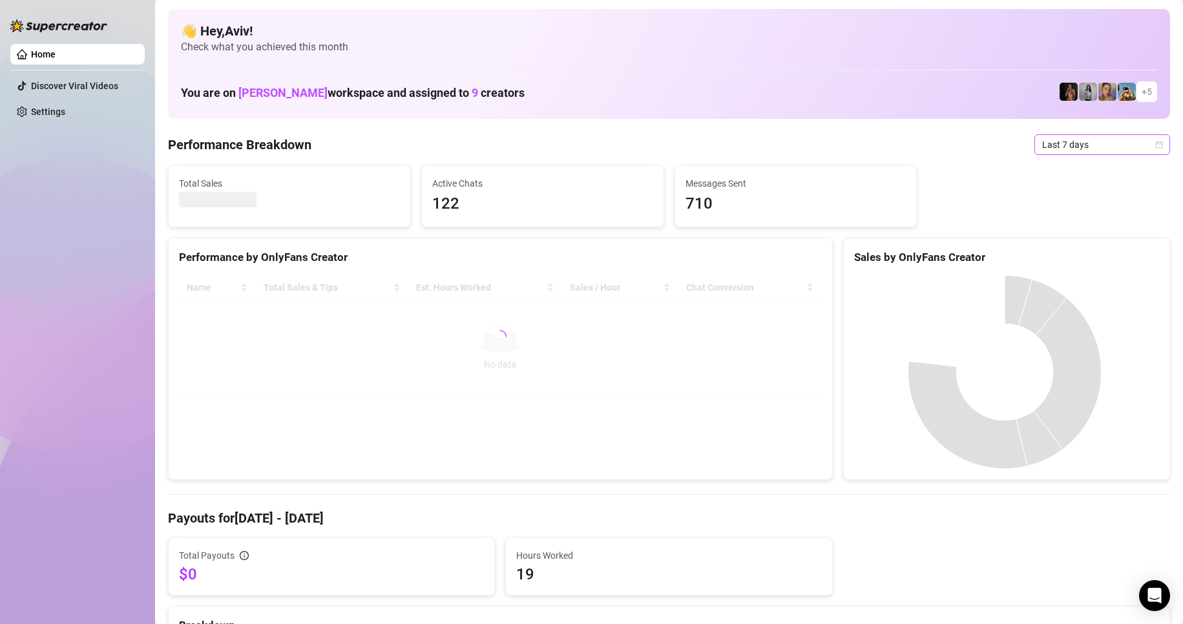
click at [1053, 141] on span "Last 7 days" at bounding box center [1102, 144] width 120 height 19
click at [1053, 166] on div "Last 24 hours" at bounding box center [1091, 171] width 115 height 14
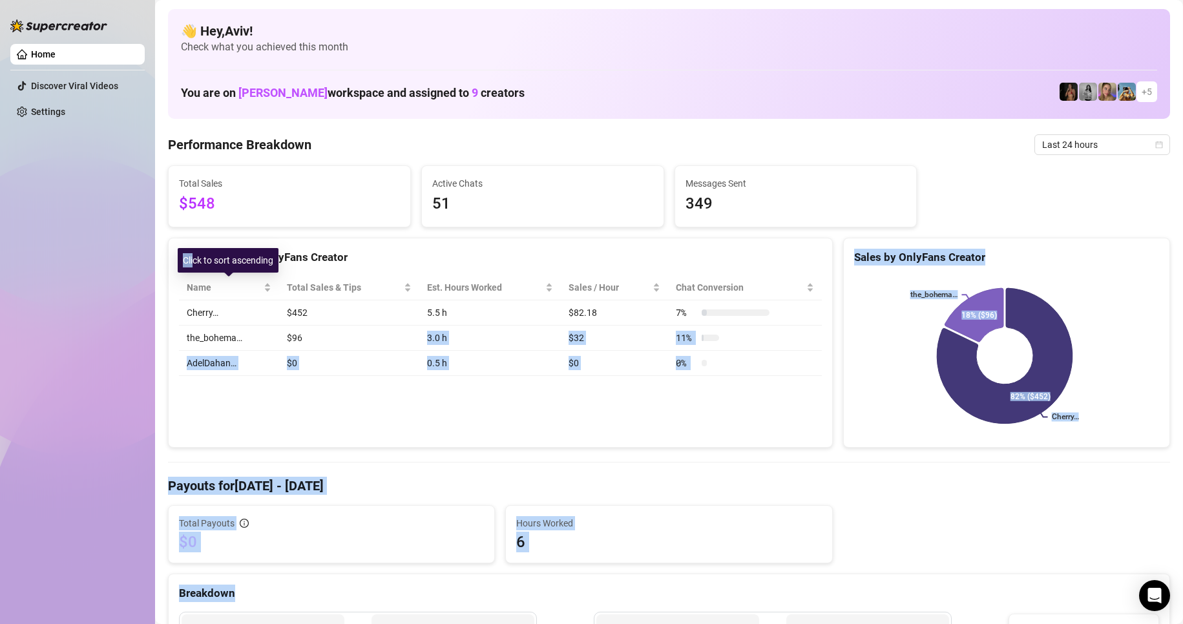
drag, startPoint x: 303, startPoint y: 333, endPoint x: 195, endPoint y: 257, distance: 132.5
click at [195, 257] on body "Home Discover Viral Videos Settings After OnlyFans cut GMT+1 Europe/London Last…" at bounding box center [591, 312] width 1183 height 624
click at [268, 410] on div "Performance by OnlyFans Creator Name Total Sales & Tips Est. Hours Worked Sales…" at bounding box center [500, 343] width 665 height 211
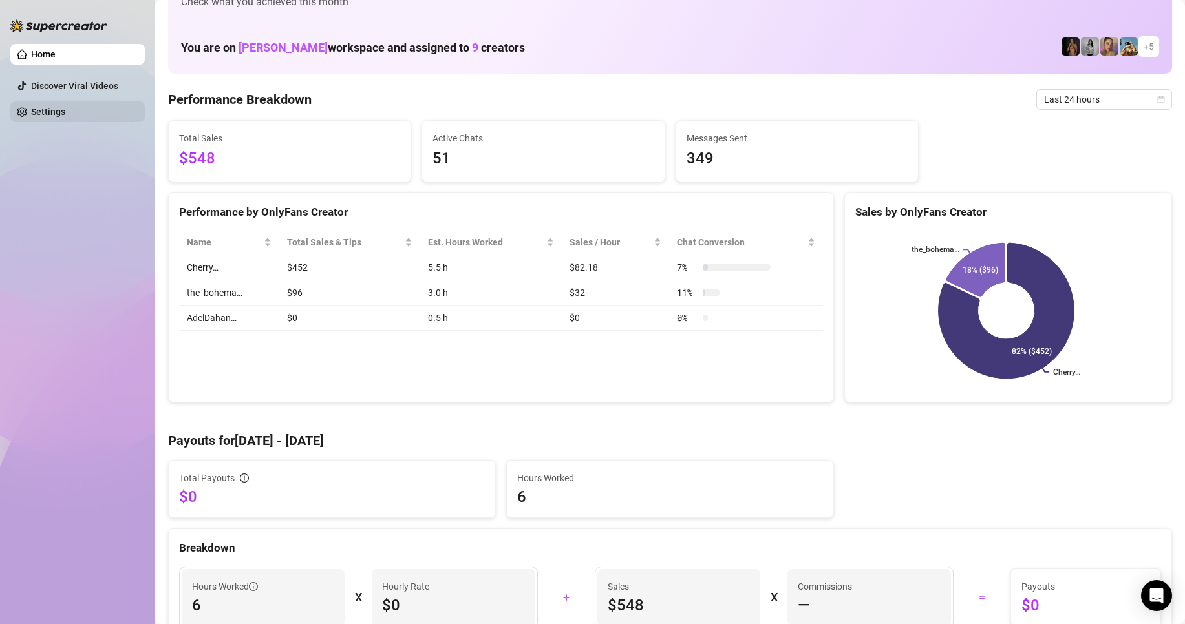
scroll to position [65, 0]
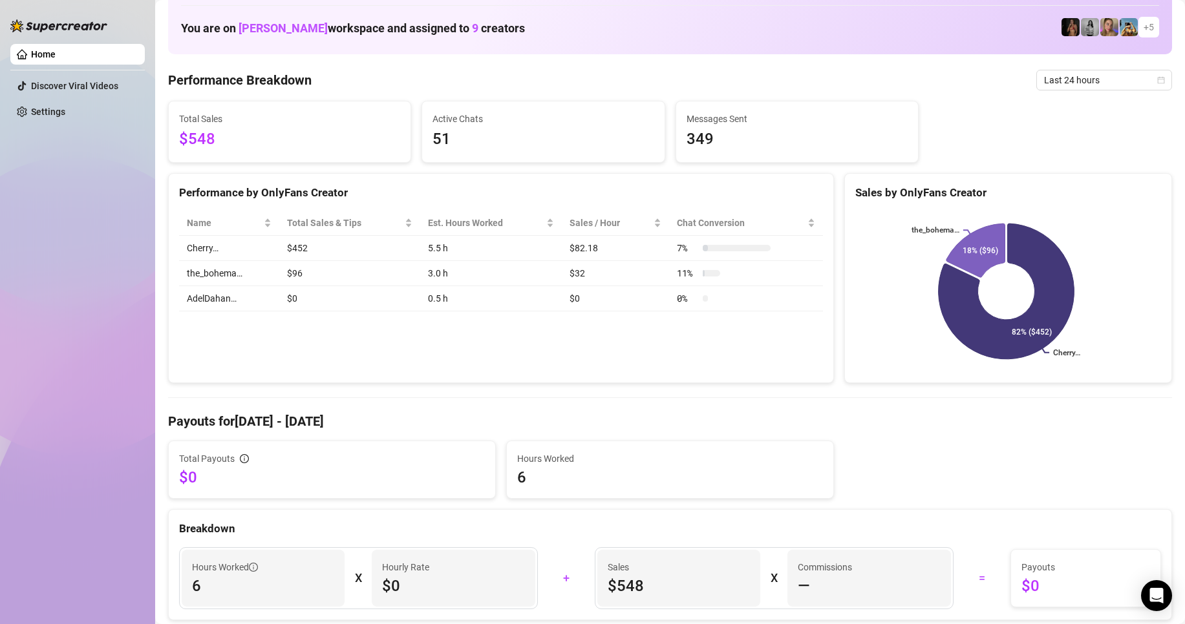
click at [70, 101] on ul "Home Discover Viral Videos Settings" at bounding box center [77, 83] width 134 height 89
click at [65, 107] on link "Settings" at bounding box center [48, 112] width 34 height 10
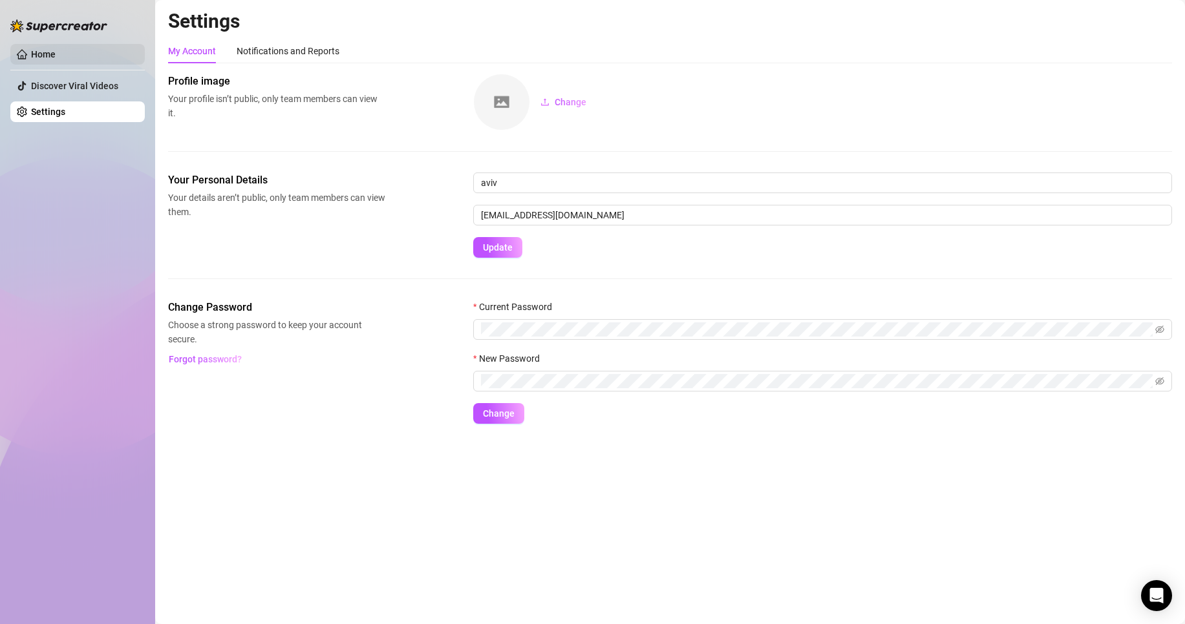
click at [56, 58] on link "Home" at bounding box center [43, 54] width 25 height 10
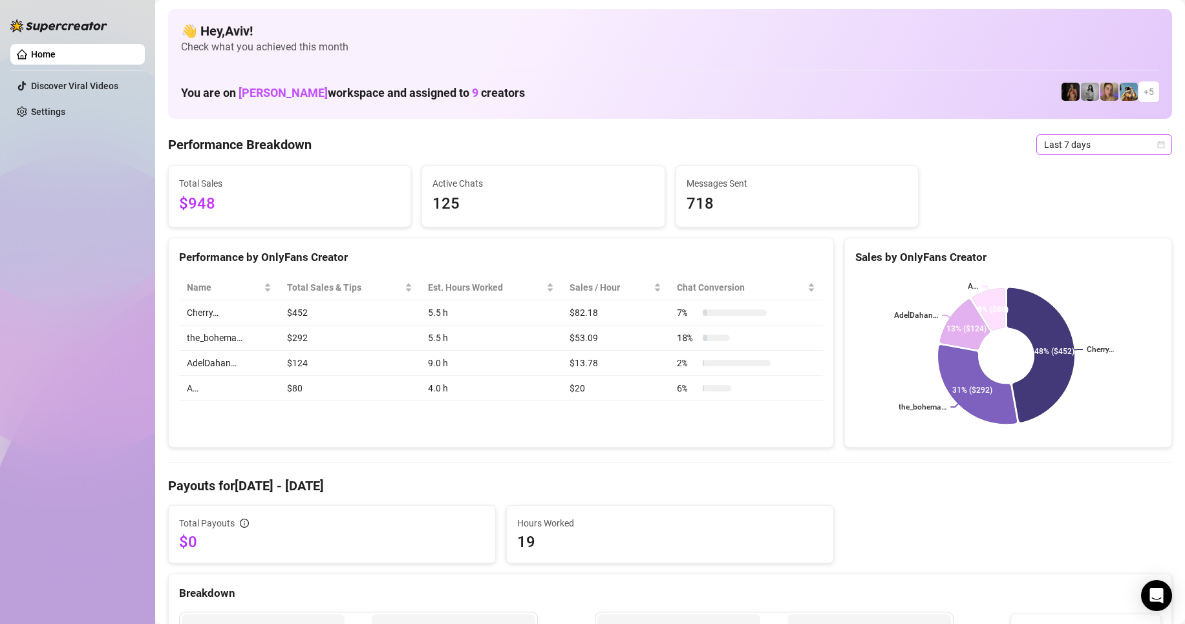
click at [1092, 138] on span "Last 7 days" at bounding box center [1104, 144] width 120 height 19
click at [1064, 164] on div "Last 24 hours" at bounding box center [1092, 171] width 115 height 14
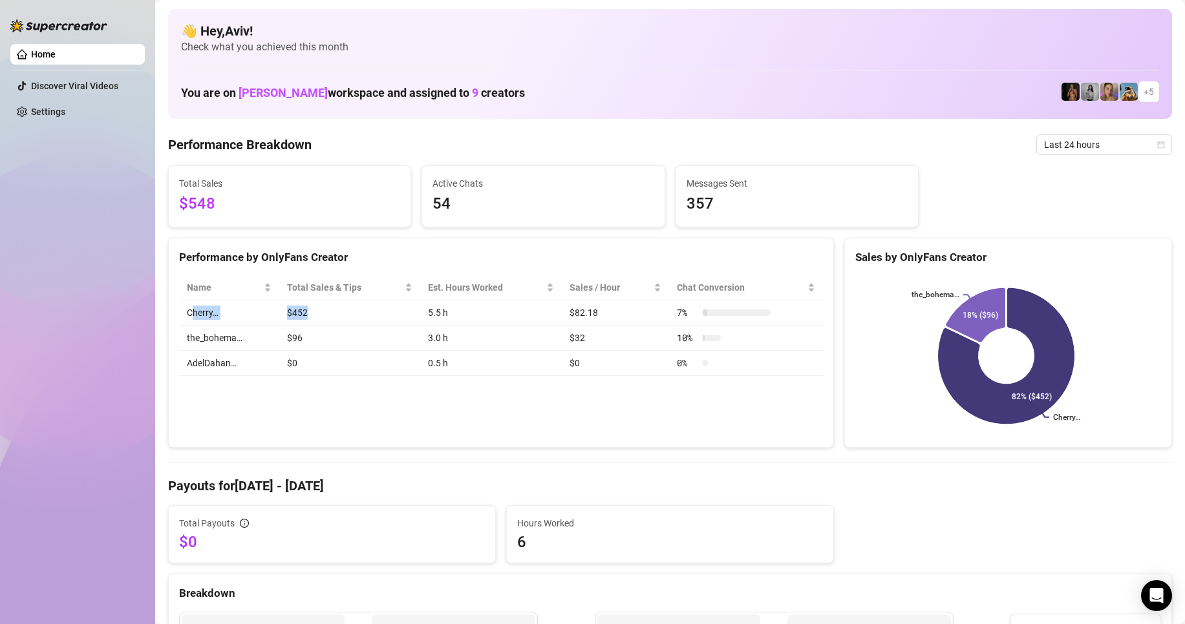
drag, startPoint x: 343, startPoint y: 312, endPoint x: 189, endPoint y: 309, distance: 153.8
click at [189, 309] on tr "Cherry… $452 5.5 h $82.18 7 %" at bounding box center [501, 313] width 644 height 25
click at [187, 310] on td "Cherry…" at bounding box center [229, 313] width 100 height 25
drag, startPoint x: 187, startPoint y: 310, endPoint x: 637, endPoint y: 379, distance: 455.1
click at [637, 376] on tbody "Cherry… $452 5.5 h $82.18 7 % the_bohema… $96 3.0 h $32 10 % AdelDahan… $0 0.5 …" at bounding box center [501, 339] width 644 height 76
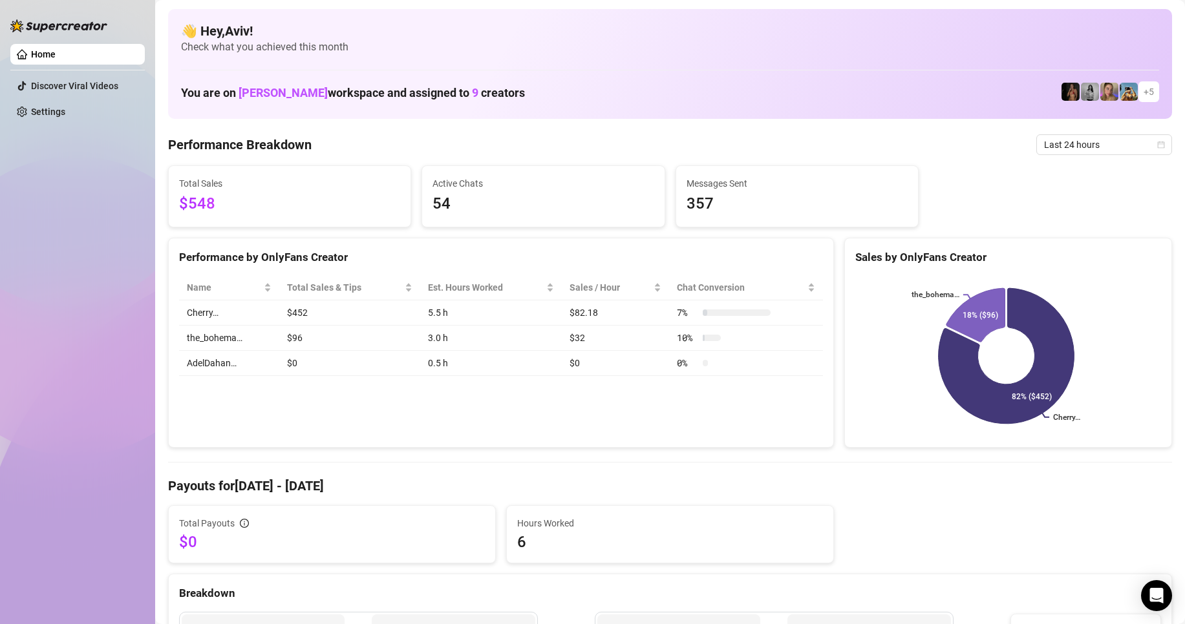
click at [637, 382] on div "Name Total Sales & Tips Est. Hours Worked Sales / Hour Chat Conversion Cherry… …" at bounding box center [501, 326] width 664 height 122
drag, startPoint x: 625, startPoint y: 381, endPoint x: 184, endPoint y: 255, distance: 458.4
click at [184, 255] on div "Performance by OnlyFans Creator Name Total Sales & Tips Est. Hours Worked Sales…" at bounding box center [501, 343] width 666 height 211
click at [180, 255] on div "Performance by OnlyFans Creator" at bounding box center [501, 257] width 644 height 17
drag, startPoint x: 176, startPoint y: 255, endPoint x: 657, endPoint y: 385, distance: 498.1
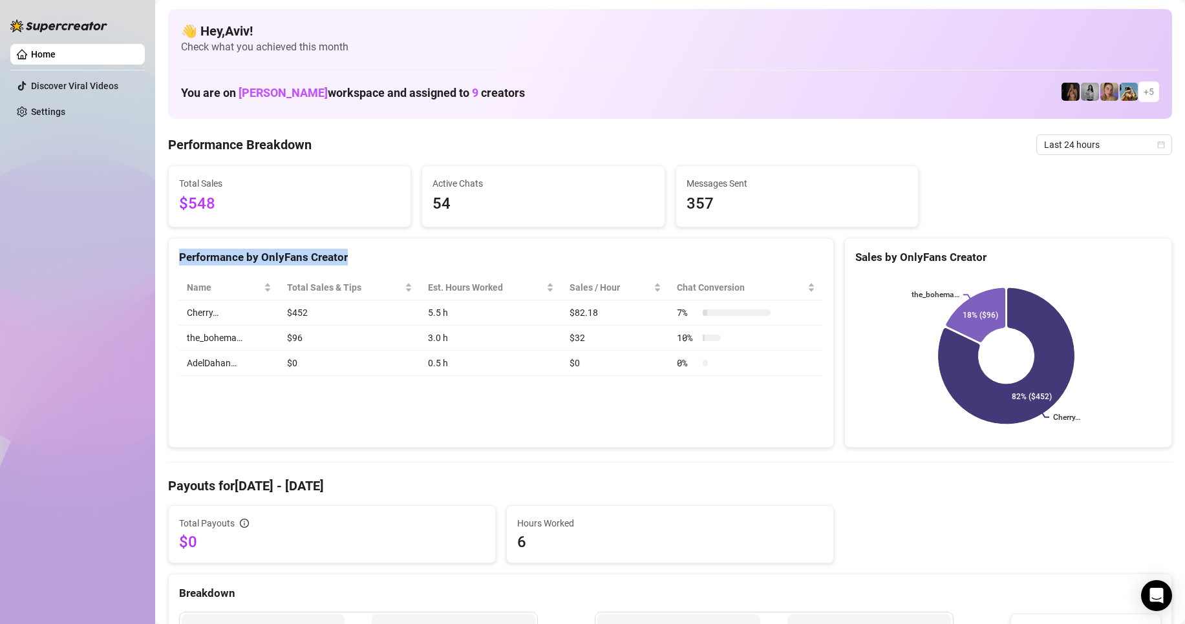
click at [657, 385] on div "Performance by OnlyFans Creator Name Total Sales & Tips Est. Hours Worked Sales…" at bounding box center [501, 343] width 666 height 211
click at [632, 422] on div "Performance by OnlyFans Creator Name Total Sales & Tips Est. Hours Worked Sales…" at bounding box center [501, 343] width 666 height 211
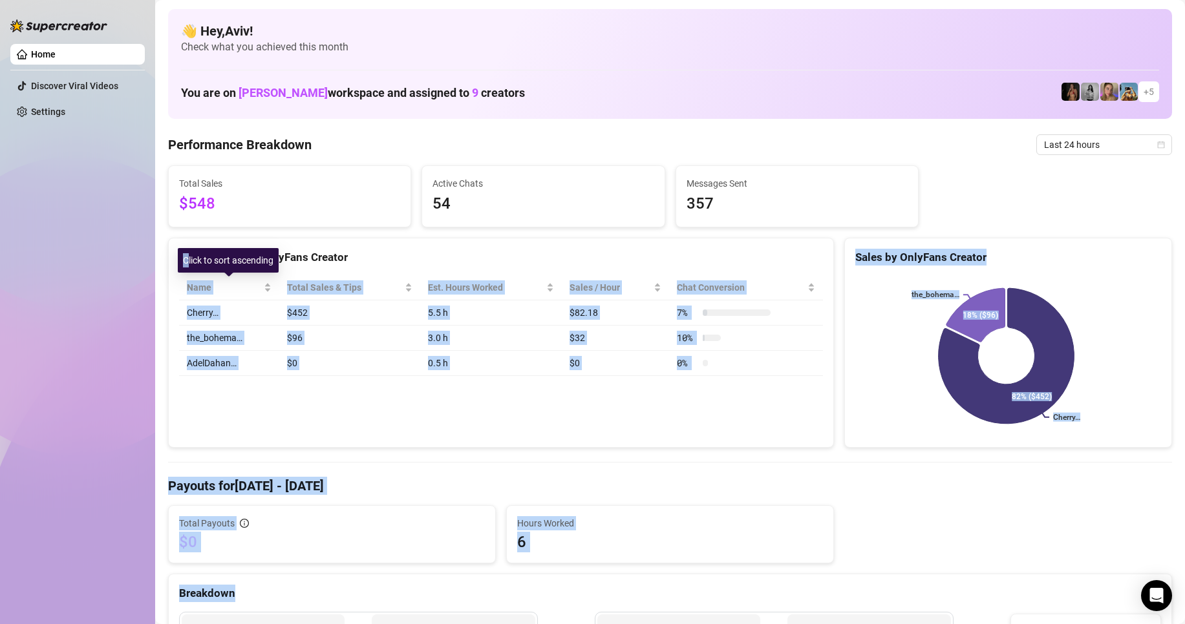
drag, startPoint x: 439, startPoint y: 388, endPoint x: 186, endPoint y: 264, distance: 282.4
click at [186, 264] on body "Home Discover Viral Videos Settings After OnlyFans cut GMT+1 Europe/London Last…" at bounding box center [592, 312] width 1185 height 624
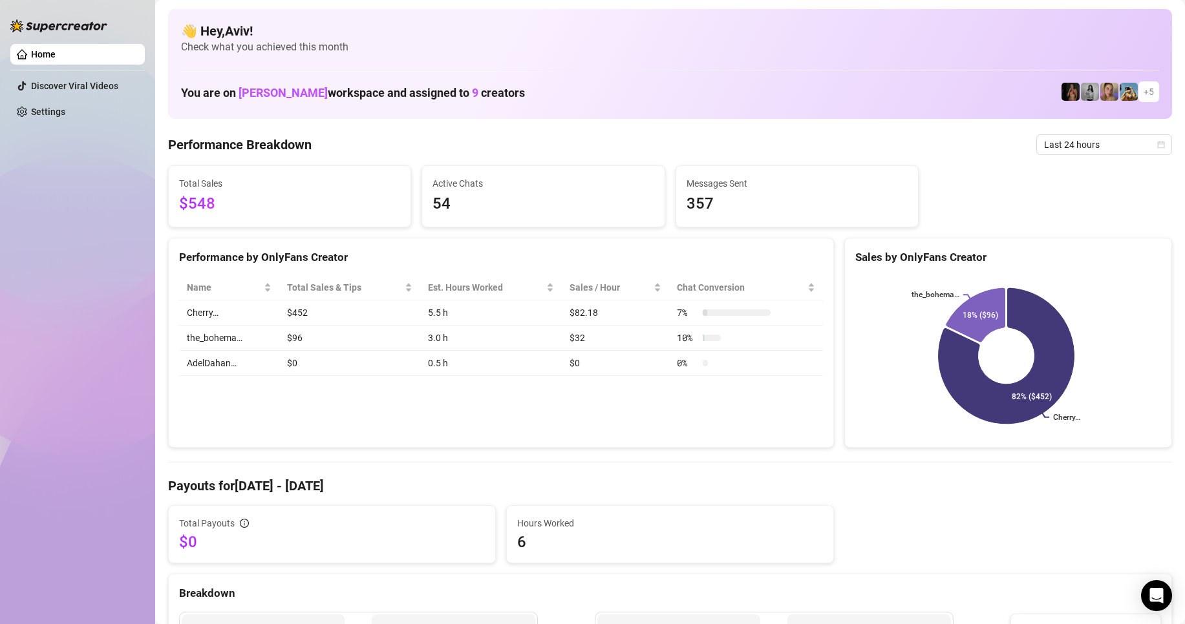
click at [321, 425] on div "Performance by OnlyFans Creator Name Total Sales & Tips Est. Hours Worked Sales…" at bounding box center [501, 343] width 666 height 211
